Goal: Connect with others: Connect with others

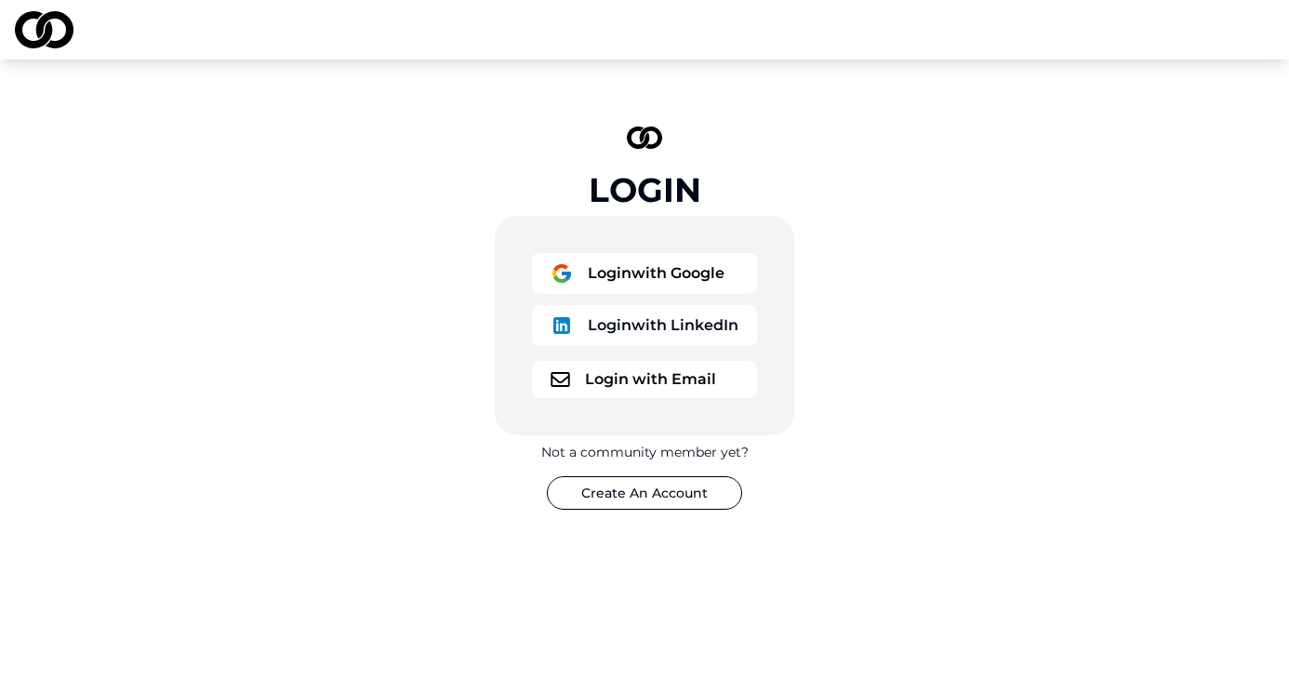
click at [639, 382] on button "Login with Email" at bounding box center [644, 379] width 225 height 37
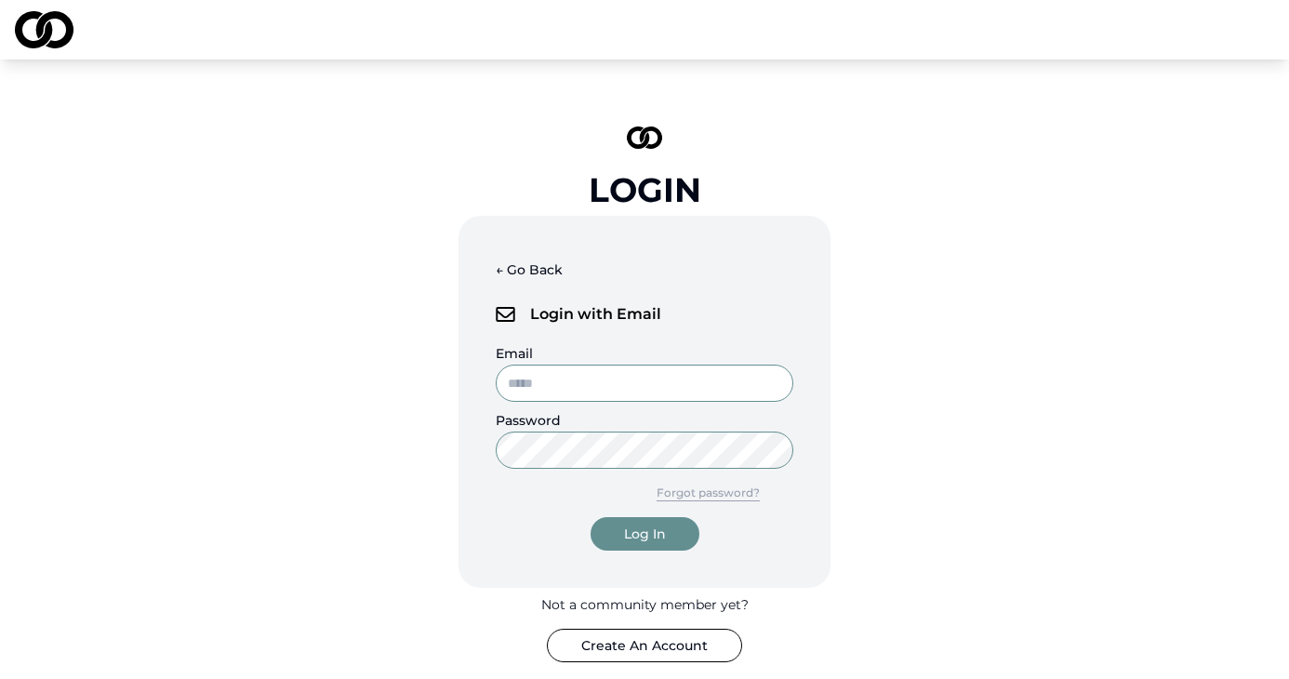
type input "**********"
click at [640, 537] on div "Log In" at bounding box center [645, 533] width 42 height 19
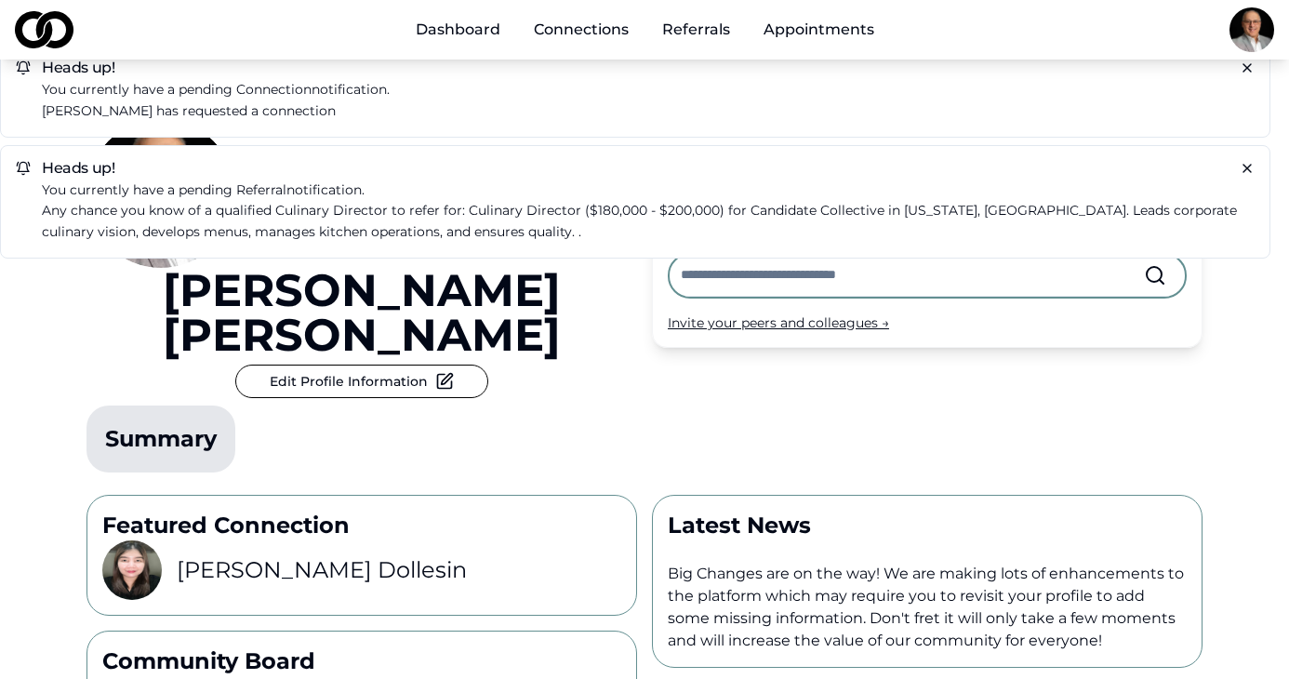
click at [275, 202] on p "Any chance you know of a qualified Culinary Director to refer for: Culinary Dir…" at bounding box center [648, 221] width 1213 height 43
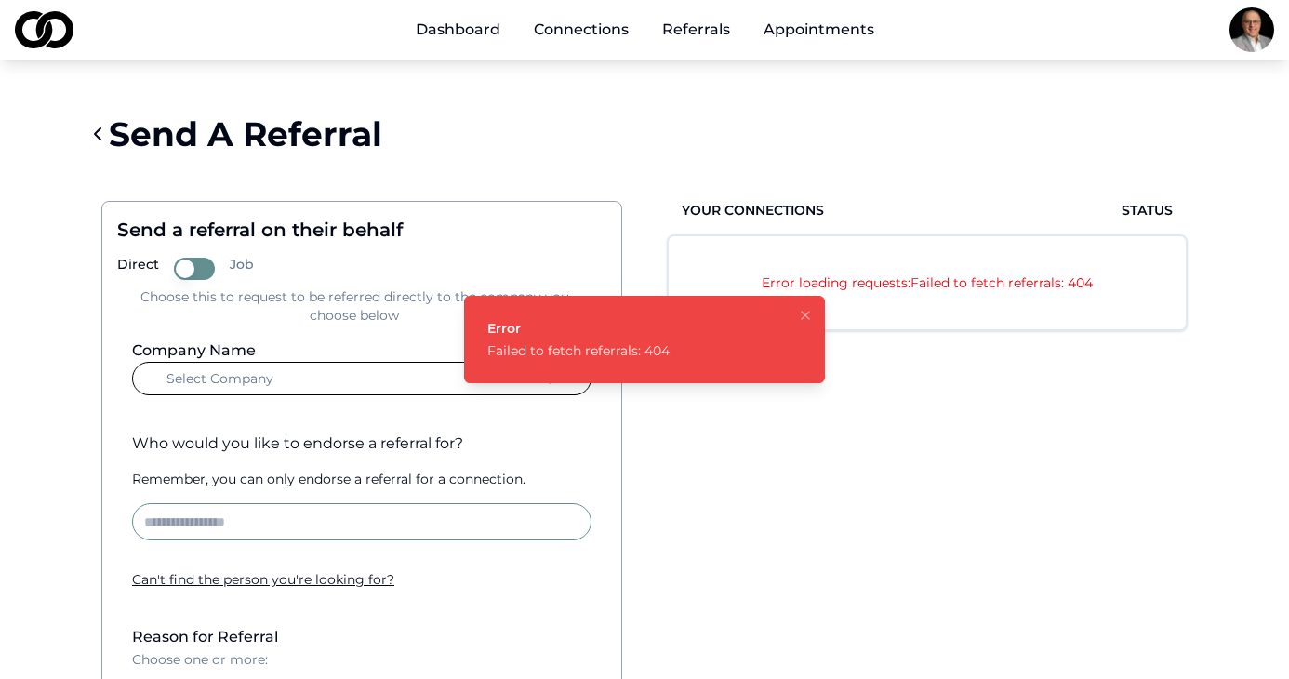
click at [562, 167] on div "Send A Referral" at bounding box center [644, 134] width 1116 height 74
click at [802, 33] on link "Appointments" at bounding box center [819, 29] width 140 height 37
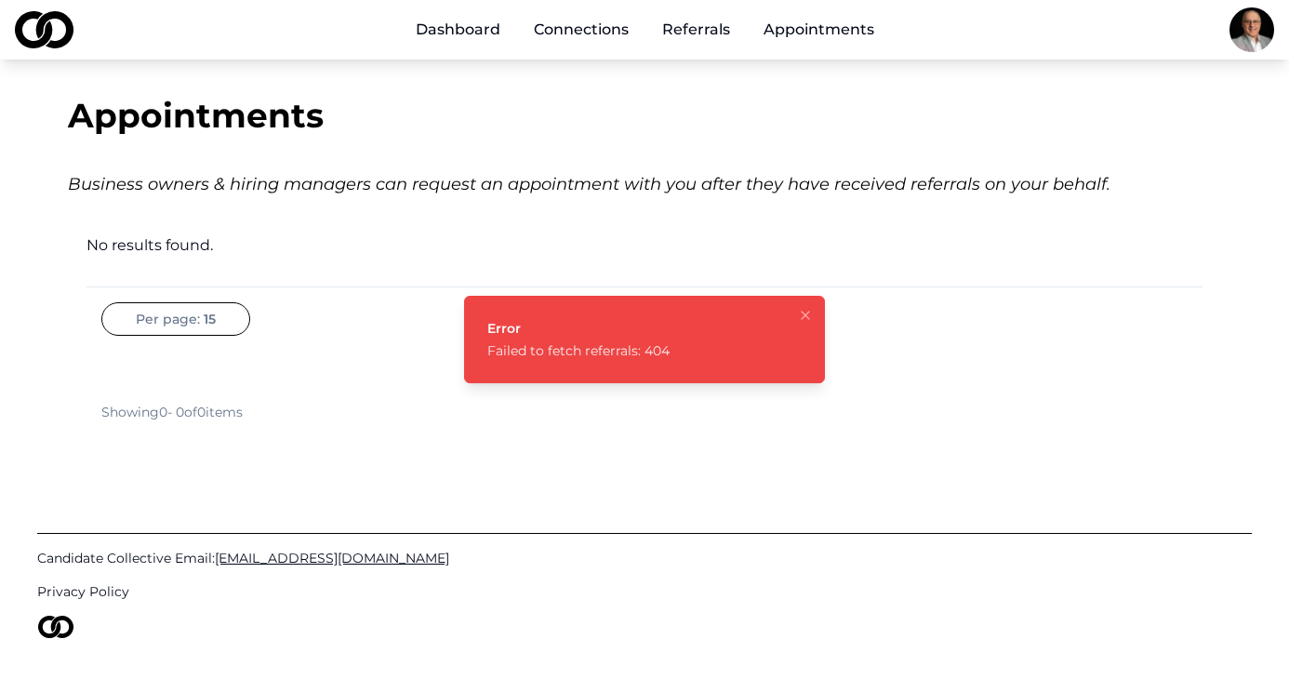
click at [700, 28] on link "Referrals" at bounding box center [696, 29] width 98 height 37
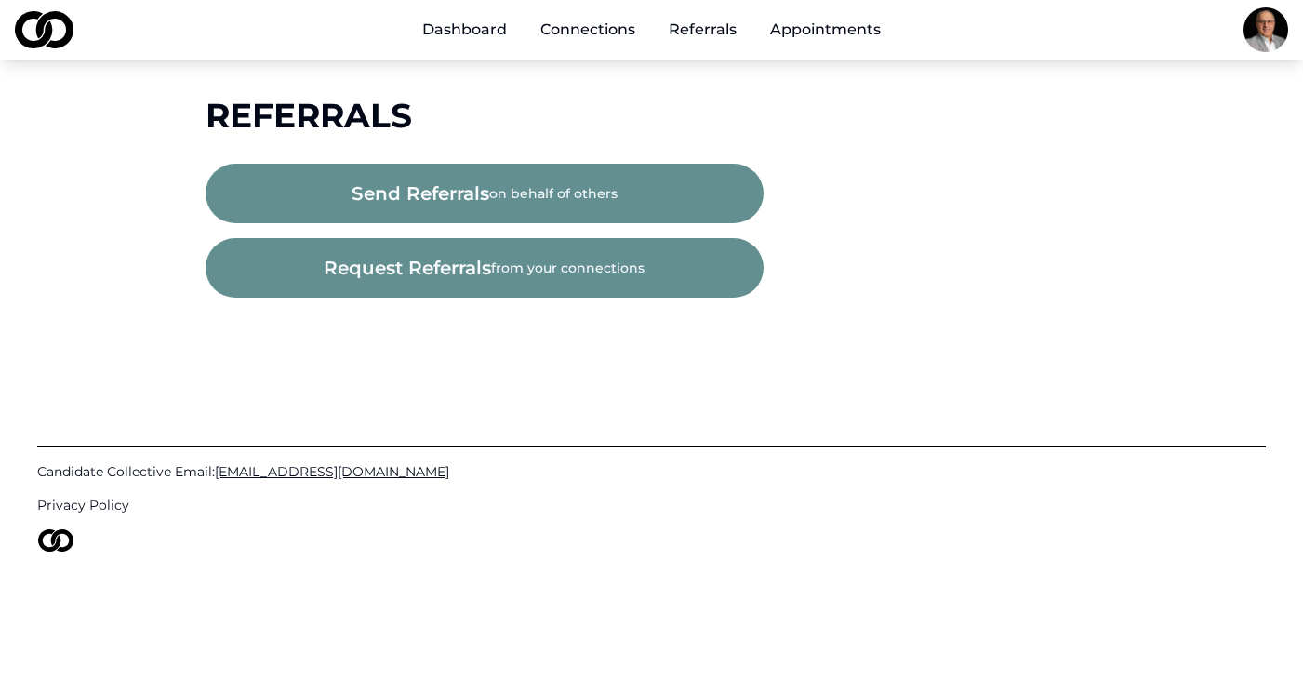
click at [590, 33] on link "Connections" at bounding box center [587, 29] width 125 height 37
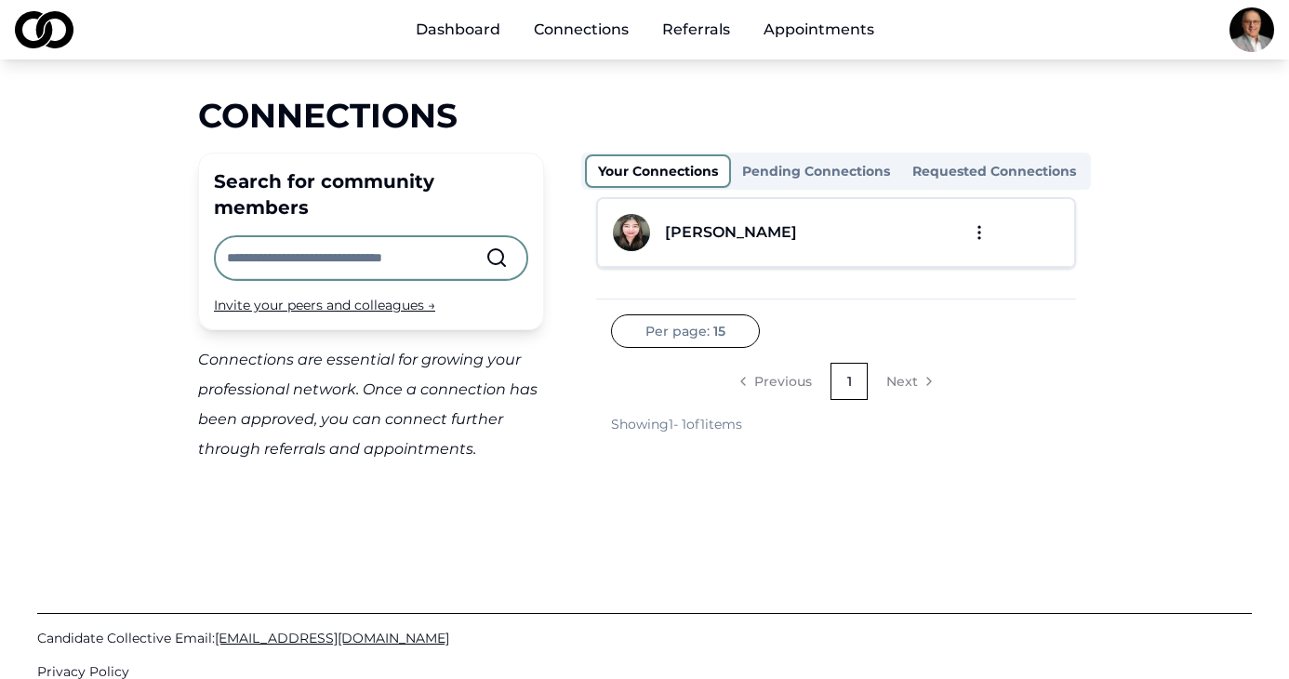
click at [449, 33] on link "Dashboard" at bounding box center [458, 29] width 114 height 37
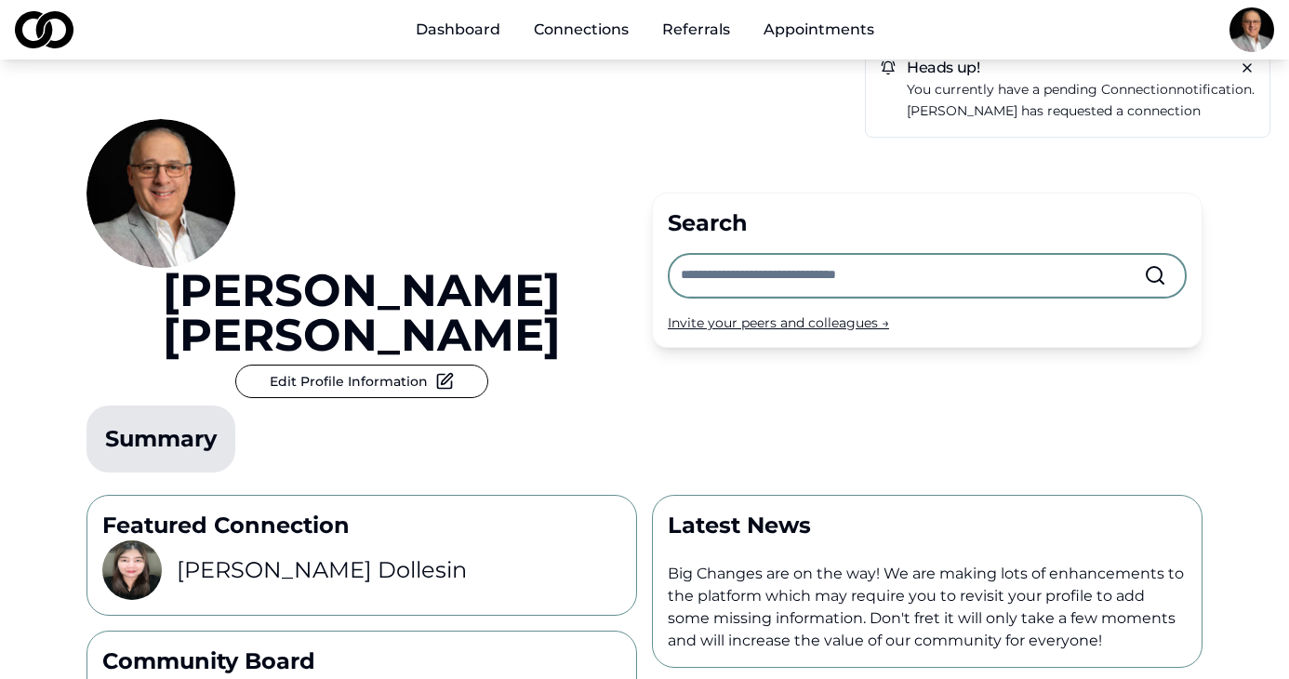
click at [1039, 100] on p "[PERSON_NAME] has requested a connection" at bounding box center [1081, 110] width 348 height 21
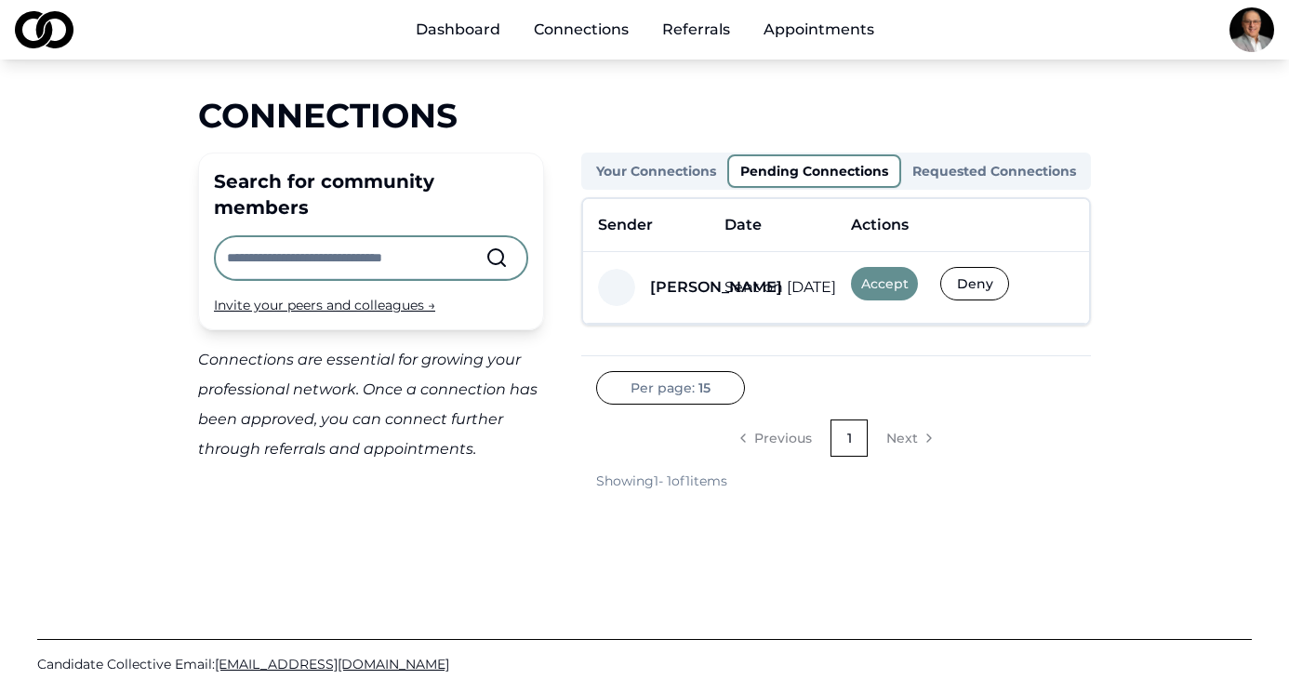
click at [726, 292] on td "Sent on [DATE]" at bounding box center [772, 288] width 126 height 72
click at [690, 288] on div "[PERSON_NAME]" at bounding box center [716, 287] width 132 height 22
click at [626, 293] on span at bounding box center [616, 287] width 37 height 37
click at [891, 283] on button "Accept" at bounding box center [884, 283] width 67 height 33
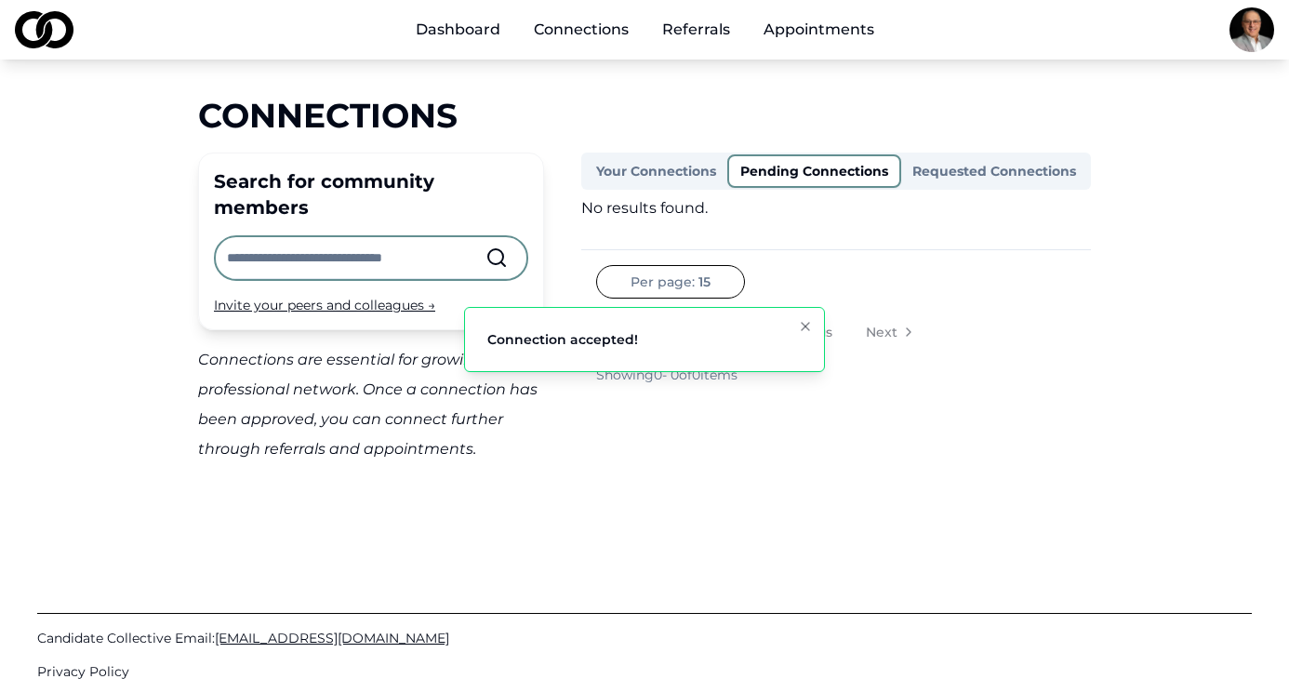
click at [703, 34] on link "Referrals" at bounding box center [696, 29] width 98 height 37
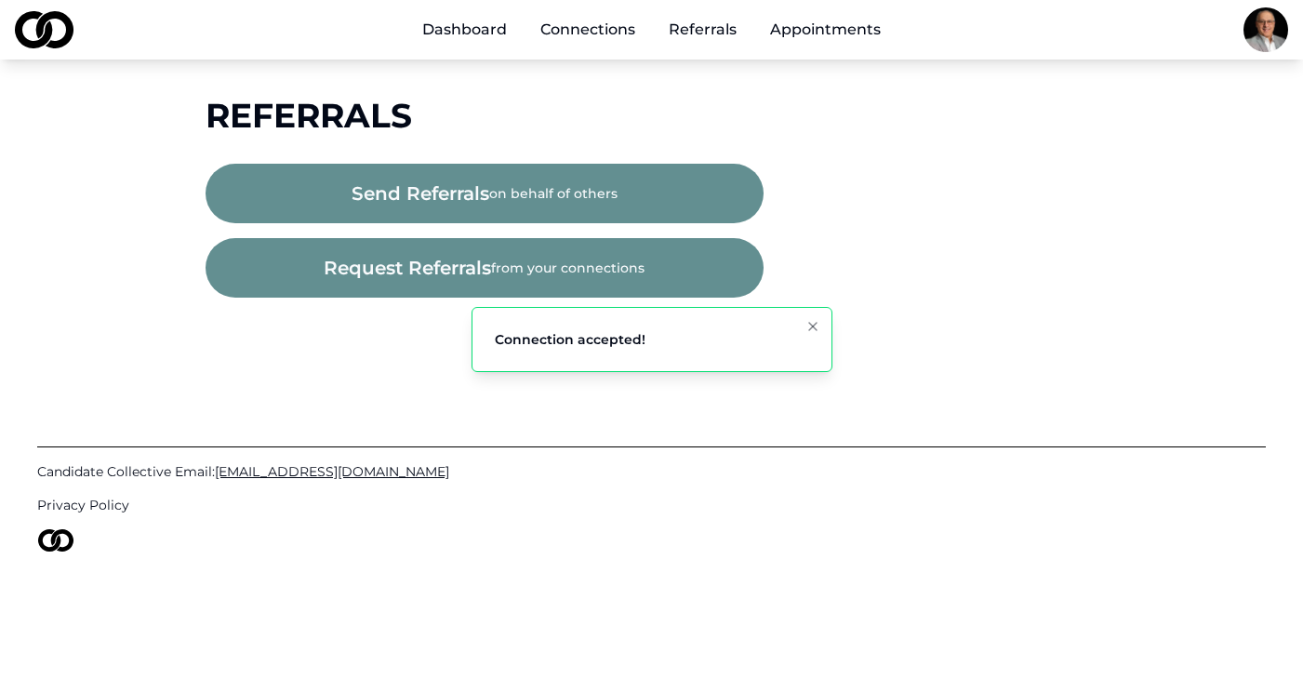
click at [599, 32] on link "Connections" at bounding box center [587, 29] width 125 height 37
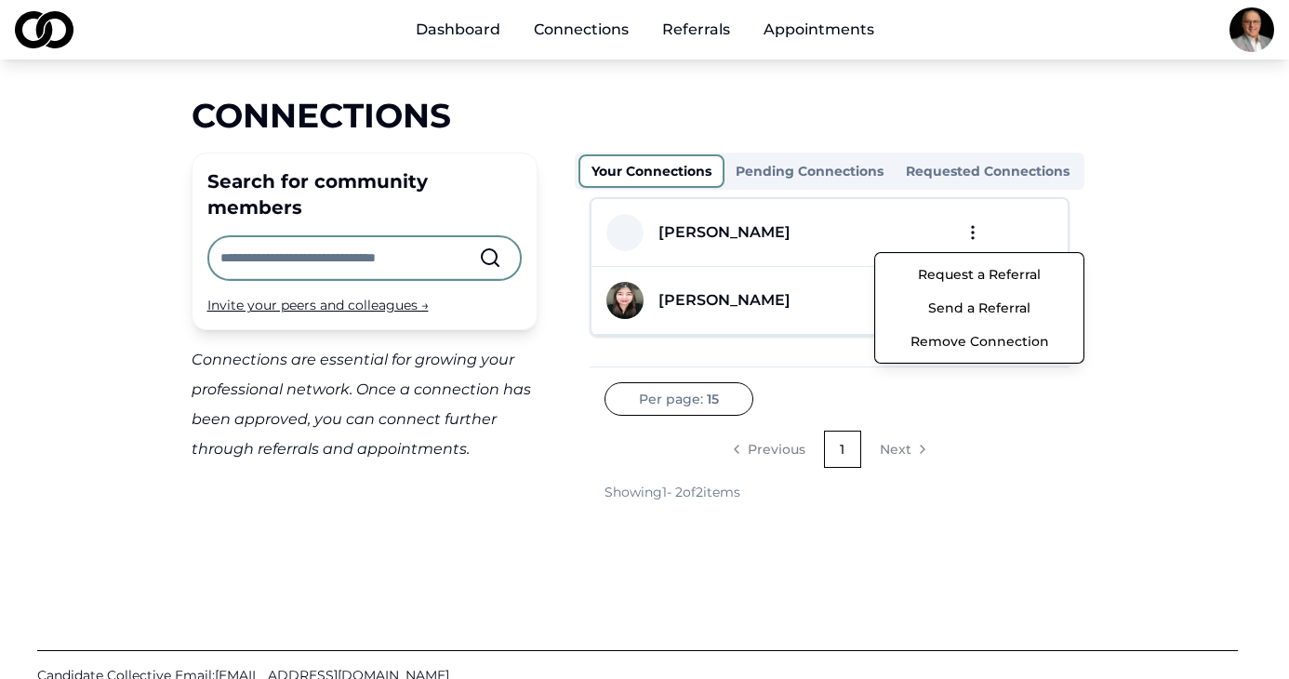
click at [979, 235] on html "Dashboard Connections Referrals Appointments Connections Search for community m…" at bounding box center [644, 339] width 1289 height 679
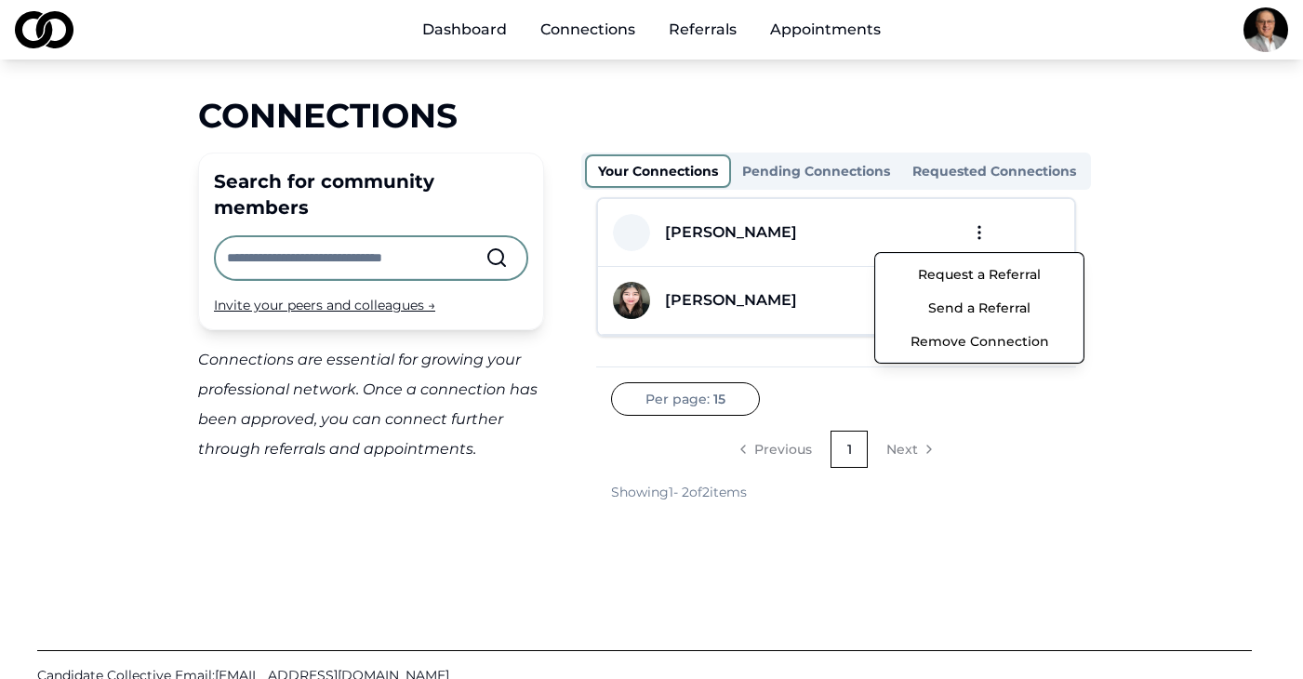
click at [769, 233] on html "Dashboard Connections Referrals Appointments Connections Search for community m…" at bounding box center [651, 339] width 1303 height 679
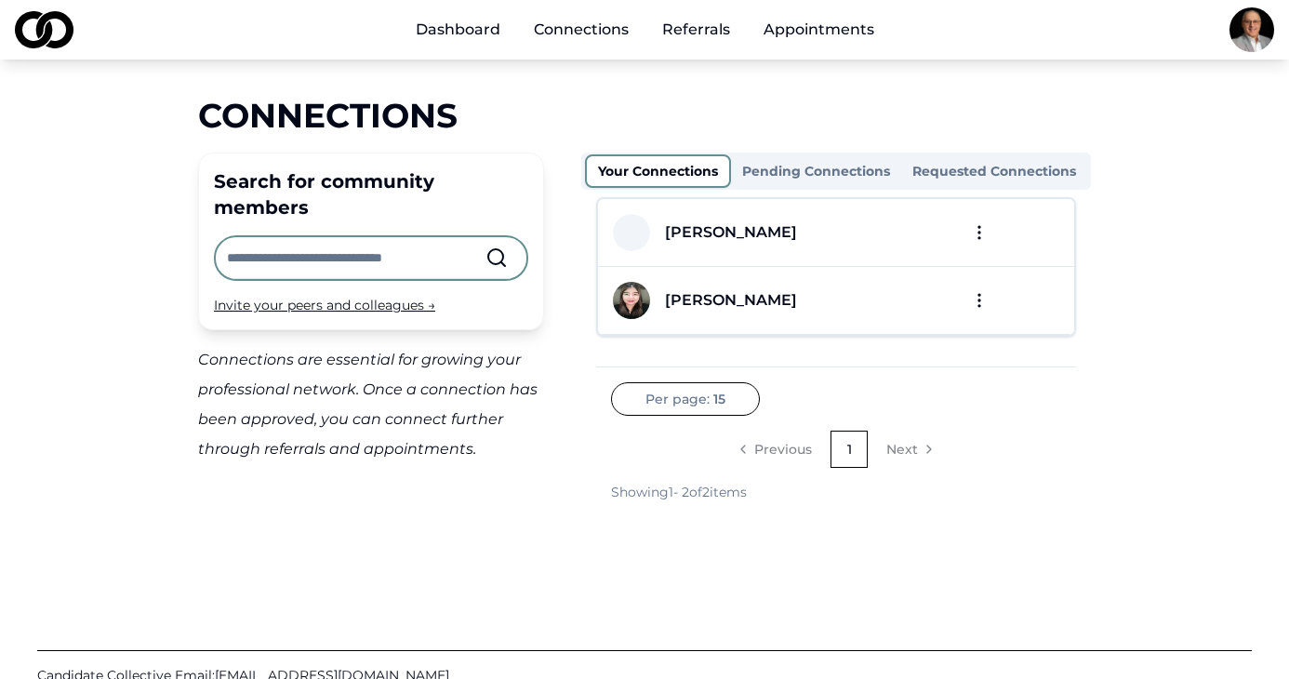
click at [744, 232] on div "[PERSON_NAME]" at bounding box center [731, 232] width 132 height 22
